Goal: Navigation & Orientation: Find specific page/section

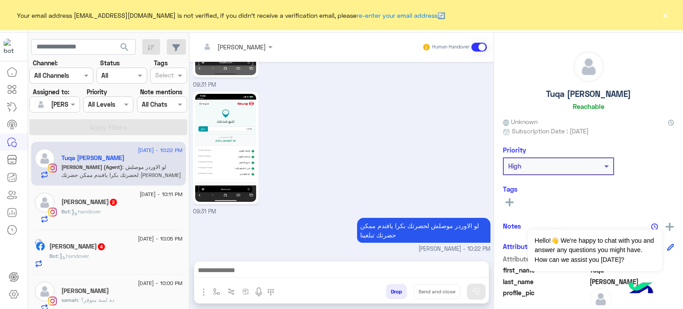
click at [233, 181] on img at bounding box center [225, 148] width 61 height 108
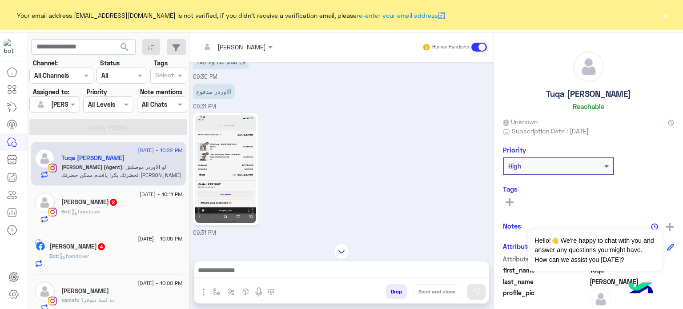
scroll to position [666, 0]
click at [224, 140] on img at bounding box center [225, 171] width 61 height 108
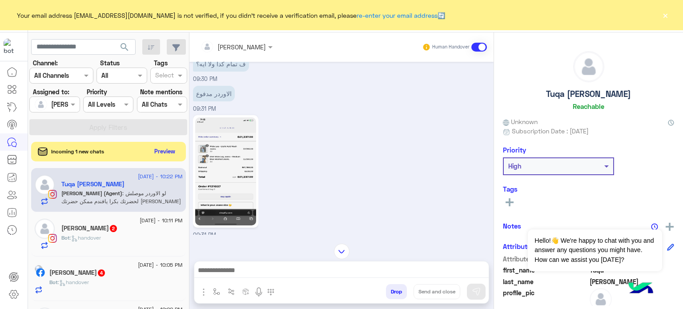
click at [370, 147] on div "09:31 PM" at bounding box center [341, 176] width 297 height 127
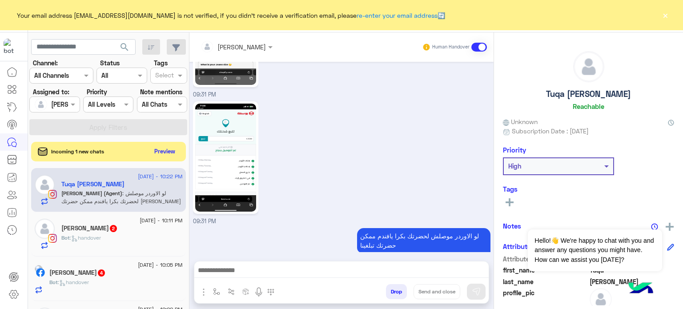
click at [231, 156] on img at bounding box center [225, 158] width 61 height 108
click at [236, 137] on img at bounding box center [225, 158] width 61 height 108
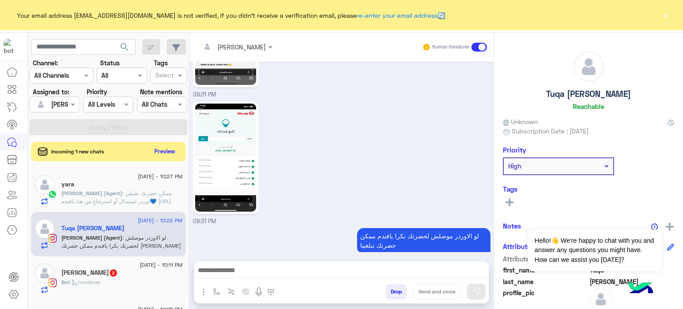
click at [148, 188] on div "yara" at bounding box center [121, 185] width 121 height 9
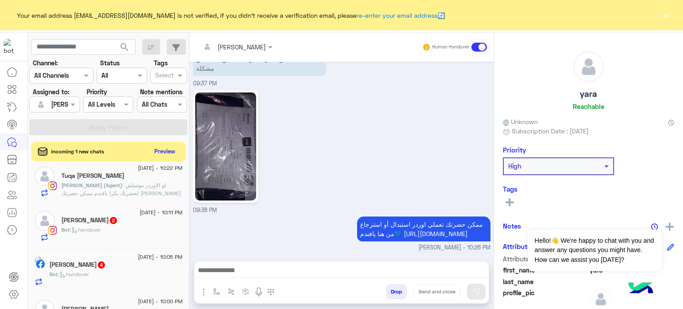
scroll to position [80, 0]
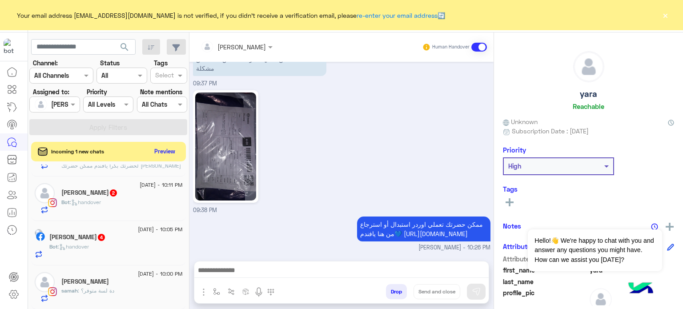
click at [129, 291] on div "samah : دة لسة متوفر؟" at bounding box center [121, 295] width 121 height 16
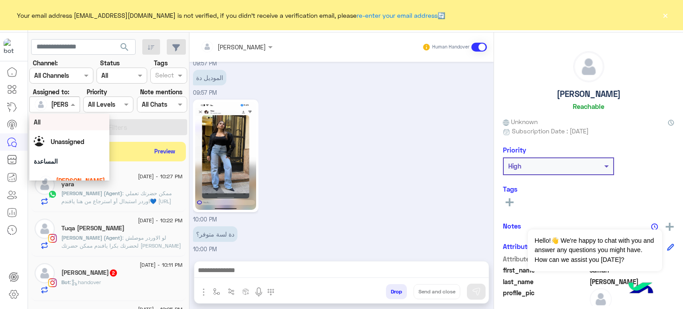
click at [62, 106] on div at bounding box center [54, 104] width 49 height 10
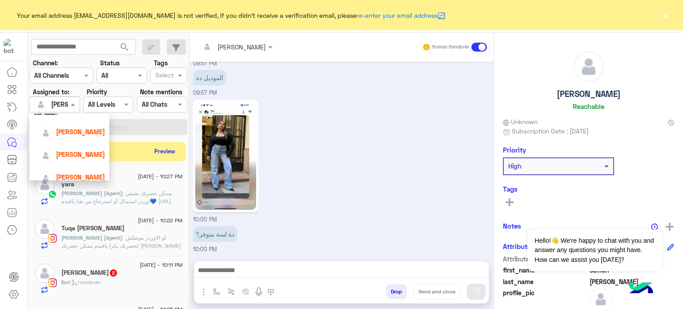
scroll to position [50, 0]
click at [80, 149] on div "Nada Khaled" at bounding box center [80, 153] width 49 height 9
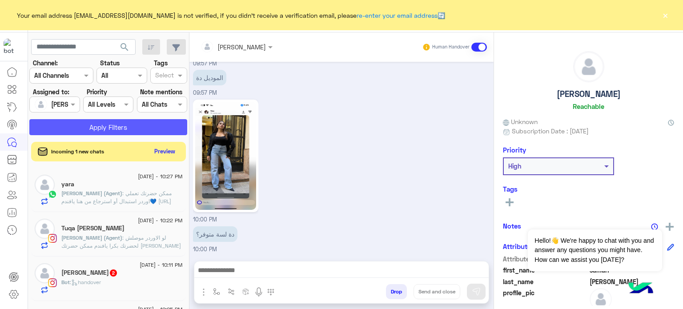
click at [100, 132] on button "Apply Filters" at bounding box center [108, 127] width 158 height 16
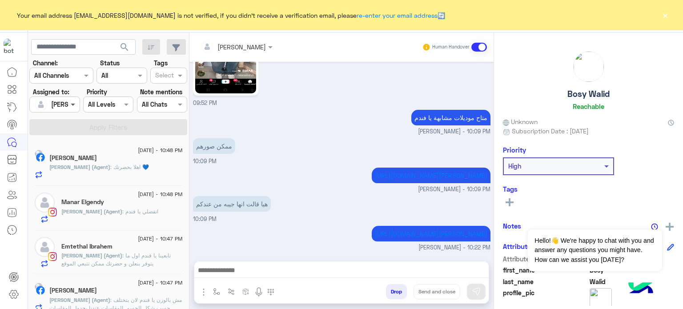
click at [71, 103] on span at bounding box center [73, 104] width 11 height 9
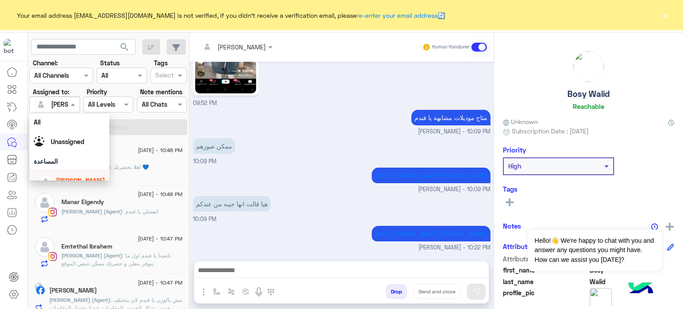
click at [86, 173] on div "[PERSON_NAME]" at bounding box center [72, 181] width 66 height 16
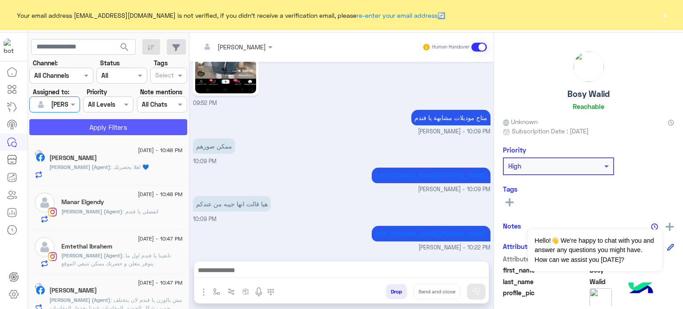
click at [119, 123] on button "Apply Filters" at bounding box center [108, 127] width 158 height 16
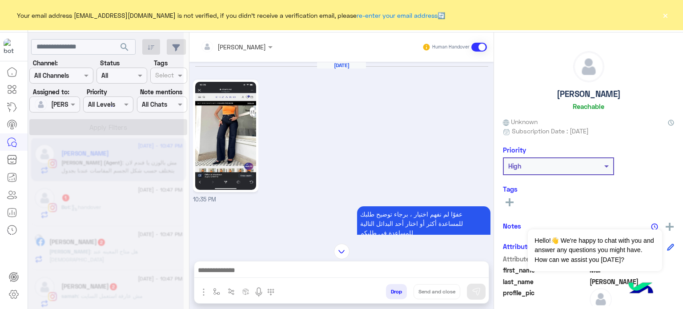
scroll to position [187, 0]
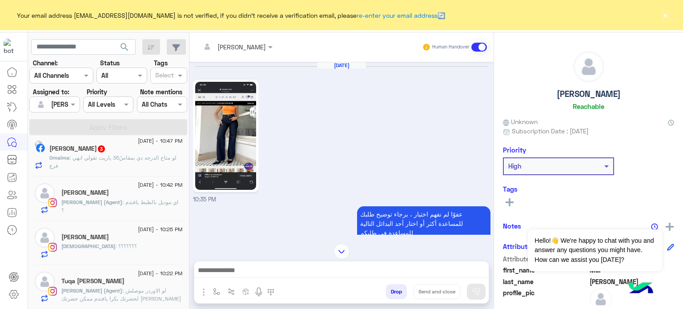
click at [152, 249] on div "Rasha : ؟؟؟؟؟؟؟" at bounding box center [121, 250] width 121 height 16
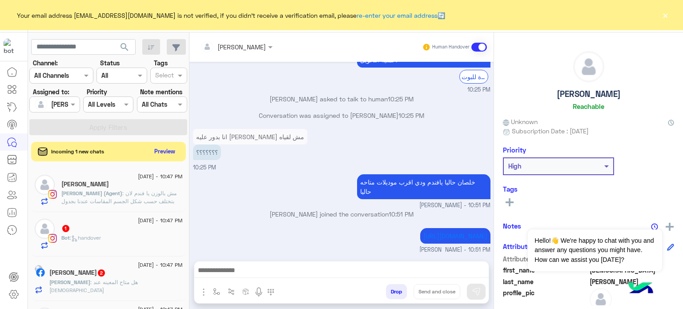
scroll to position [1341, 0]
